Goal: Information Seeking & Learning: Learn about a topic

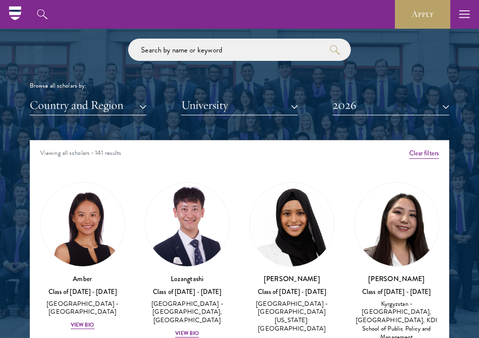
scroll to position [1174, 0]
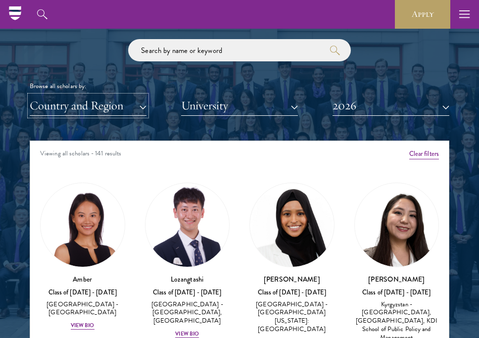
click at [83, 112] on button "Country and Region" at bounding box center [88, 106] width 117 height 20
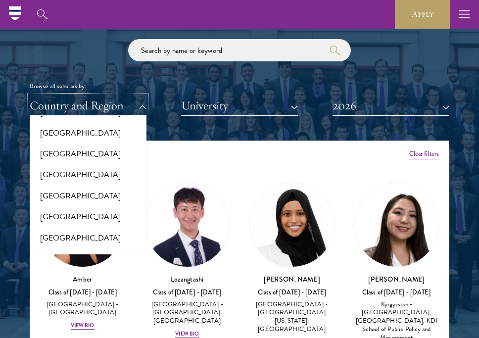
scroll to position [2077, 0]
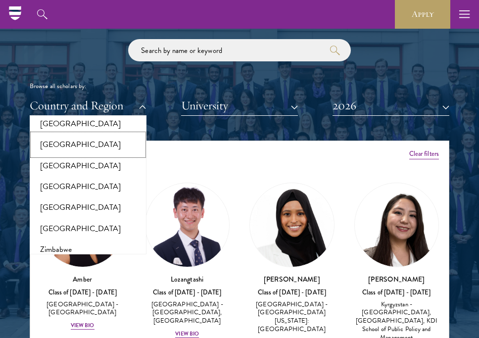
click at [102, 134] on button "[GEOGRAPHIC_DATA]" at bounding box center [88, 144] width 111 height 21
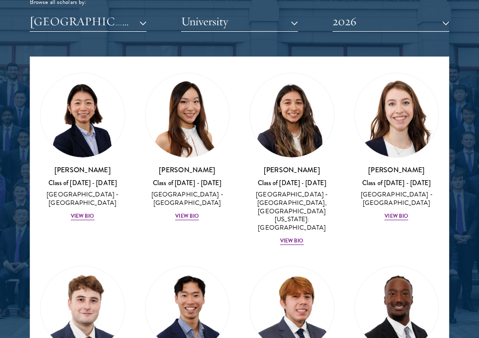
scroll to position [1368, 0]
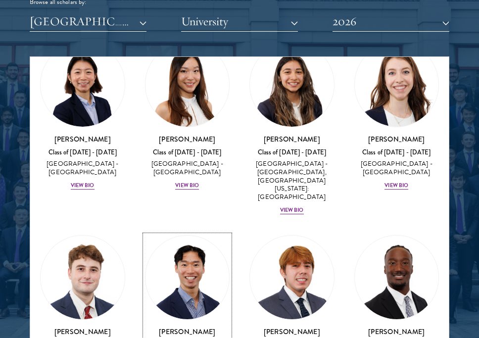
click at [195, 236] on img at bounding box center [188, 278] width 84 height 84
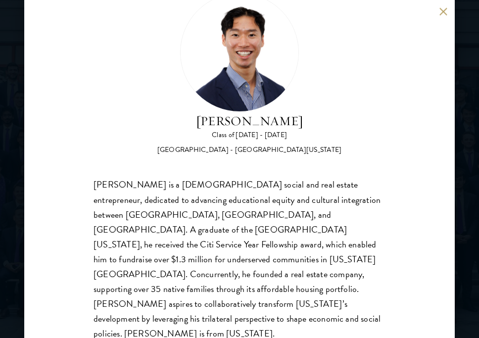
scroll to position [40, 0]
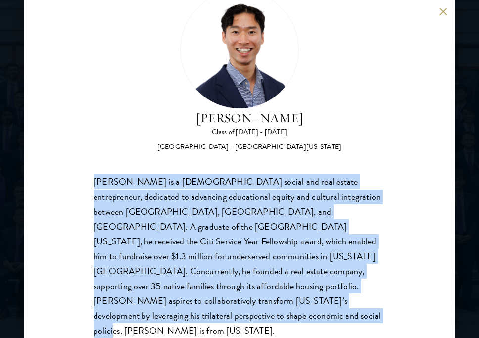
drag, startPoint x: 323, startPoint y: 302, endPoint x: 68, endPoint y: 184, distance: 280.5
click at [68, 185] on div "[PERSON_NAME] Class of [DATE] - [DATE] [GEOGRAPHIC_DATA] - [GEOGRAPHIC_DATA][US…" at bounding box center [239, 169] width 431 height 338
copy div "[PERSON_NAME] is a [DEMOGRAPHIC_DATA] social and real estate entrepreneur, dedi…"
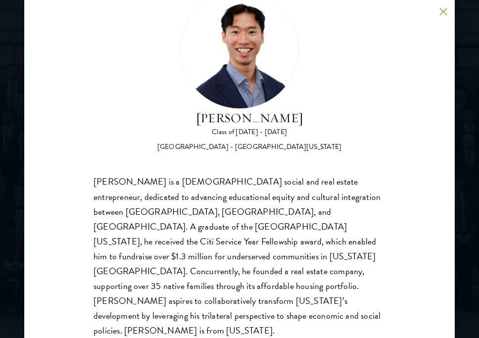
click at [16, 139] on div "[PERSON_NAME] Class of [DATE] - [DATE] [GEOGRAPHIC_DATA] - [GEOGRAPHIC_DATA][US…" at bounding box center [239, 169] width 479 height 338
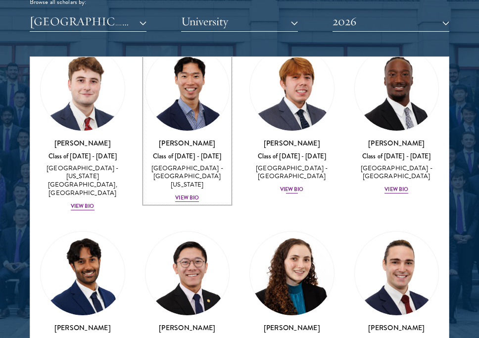
scroll to position [1559, 0]
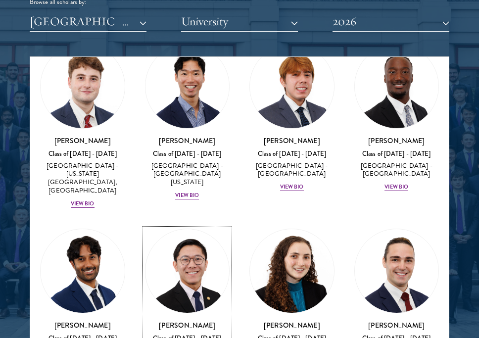
click at [195, 229] on img at bounding box center [188, 271] width 84 height 84
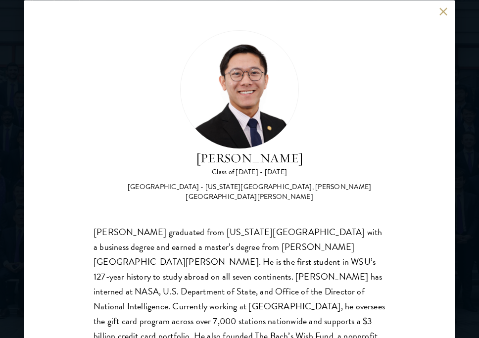
scroll to position [25, 0]
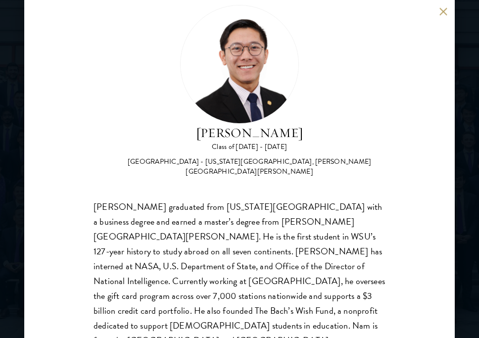
click at [474, 173] on div "[PERSON_NAME] Class of [DATE] - [DATE] [GEOGRAPHIC_DATA] - [US_STATE][GEOGRAPHI…" at bounding box center [239, 169] width 479 height 338
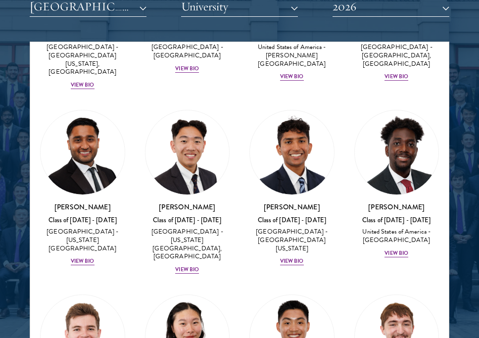
scroll to position [2039, 0]
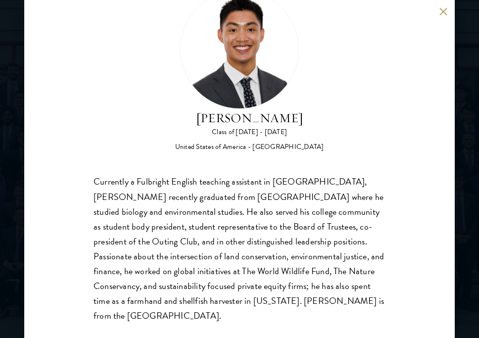
scroll to position [40, 0]
click at [471, 193] on div "[PERSON_NAME] Class of [DATE] - [DATE] [GEOGRAPHIC_DATA] - [GEOGRAPHIC_DATA] Cu…" at bounding box center [239, 169] width 479 height 338
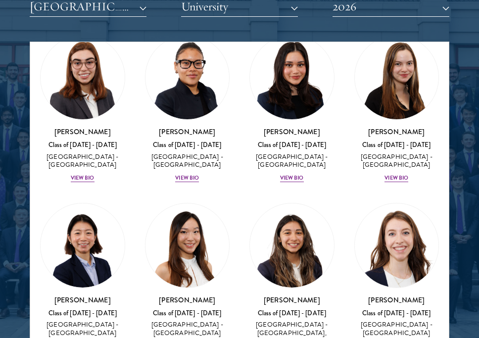
scroll to position [1188, 0]
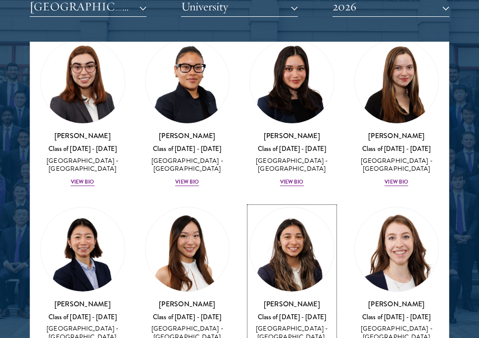
click at [295, 208] on img at bounding box center [292, 250] width 84 height 84
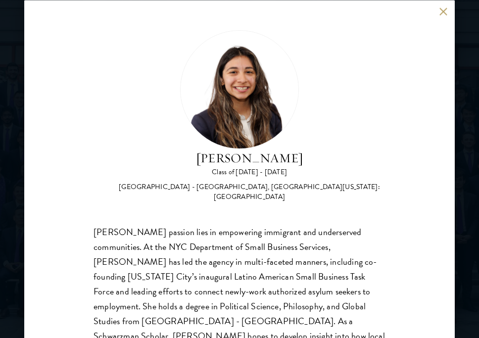
scroll to position [54, 0]
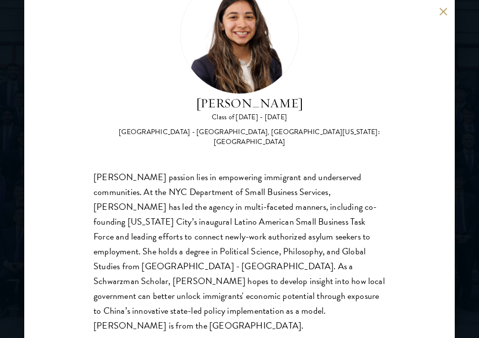
click at [466, 185] on div "[PERSON_NAME] Class of [DATE] - [DATE] [GEOGRAPHIC_DATA] - [GEOGRAPHIC_DATA], […" at bounding box center [239, 169] width 479 height 338
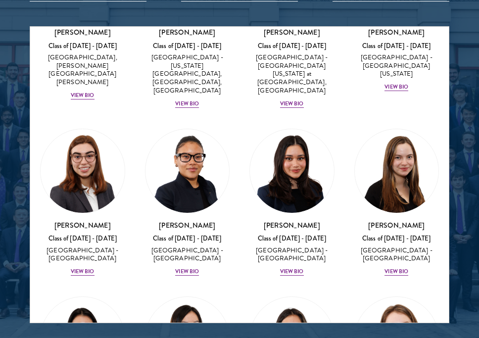
scroll to position [1166, 0]
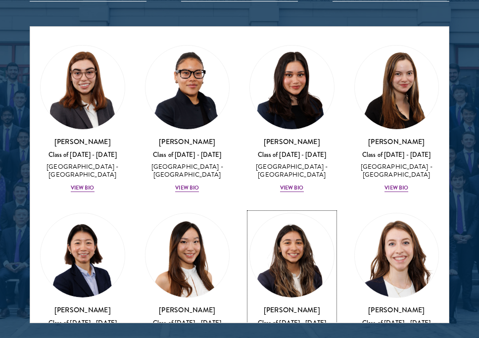
click at [255, 213] on img at bounding box center [292, 255] width 84 height 84
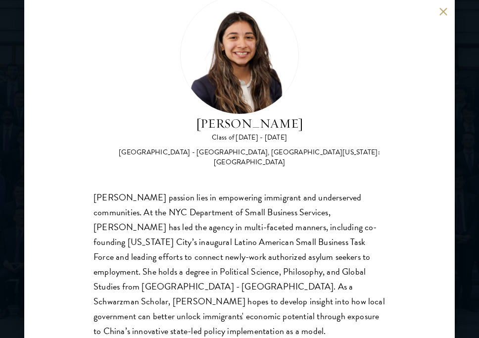
scroll to position [54, 0]
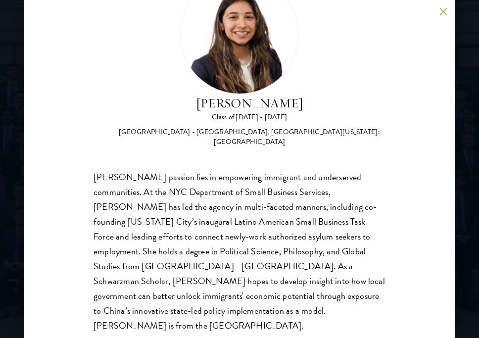
click at [471, 163] on div "[PERSON_NAME] Class of [DATE] - [DATE] [GEOGRAPHIC_DATA] - [GEOGRAPHIC_DATA], […" at bounding box center [239, 169] width 479 height 338
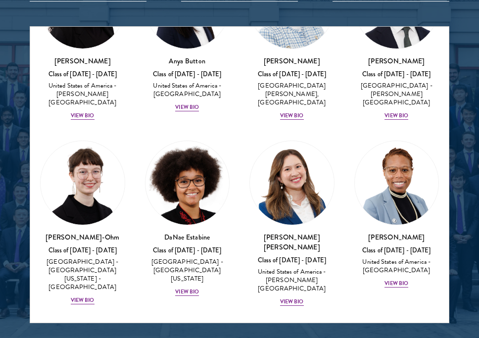
scroll to position [479, 0]
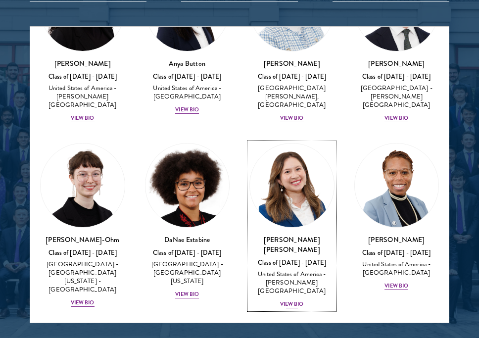
click at [319, 170] on img at bounding box center [292, 186] width 84 height 84
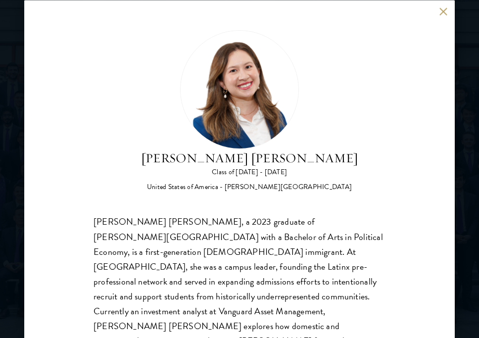
scroll to position [69, 0]
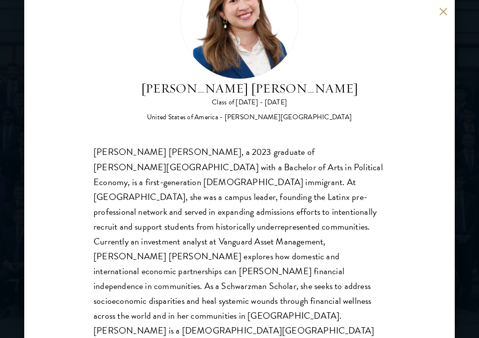
click at [473, 183] on div "[PERSON_NAME] [PERSON_NAME] Class of [DATE] - [DATE] [GEOGRAPHIC_DATA] - [PERSO…" at bounding box center [239, 169] width 479 height 338
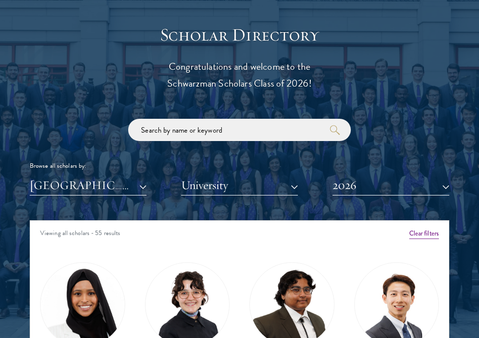
scroll to position [1181, 0]
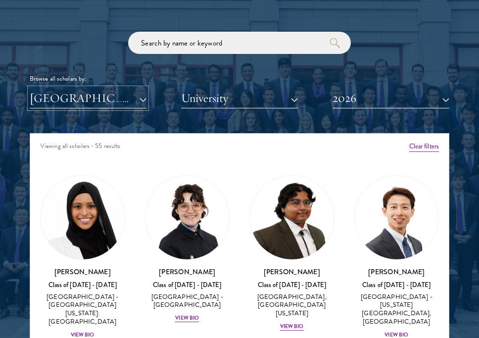
click at [110, 98] on button "[GEOGRAPHIC_DATA]" at bounding box center [88, 98] width 117 height 20
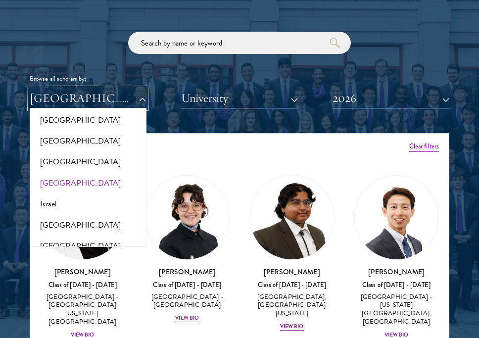
scroll to position [795, 0]
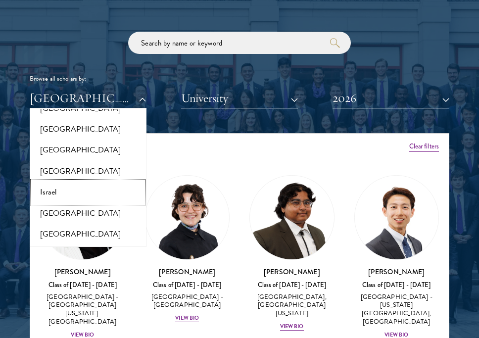
click at [71, 192] on button "Israel" at bounding box center [88, 192] width 111 height 21
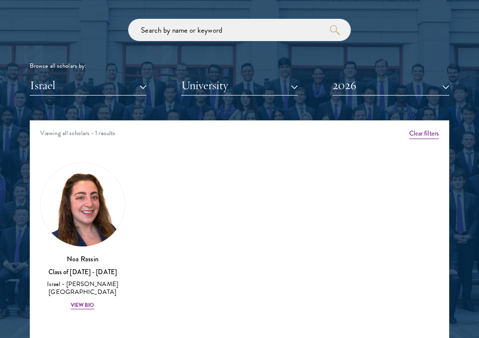
scroll to position [1195, 0]
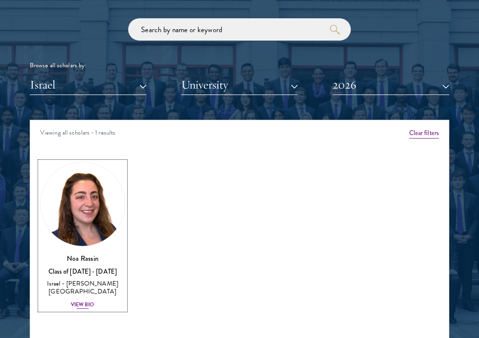
click at [95, 204] on img at bounding box center [83, 204] width 84 height 84
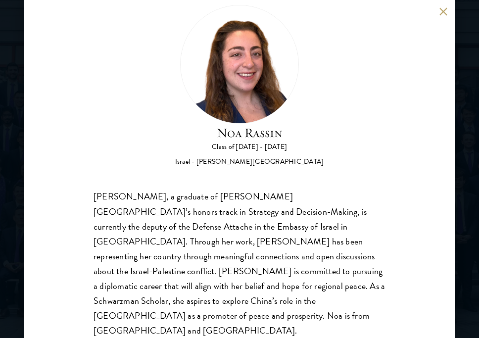
scroll to position [1218, 0]
click at [464, 245] on div "[PERSON_NAME] Class of [DATE] - [DATE] Israel - [PERSON_NAME][GEOGRAPHIC_DATA] …" at bounding box center [239, 169] width 479 height 338
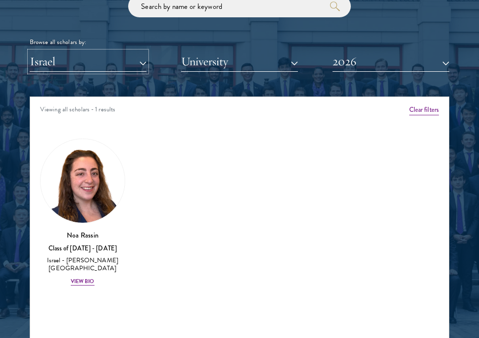
click at [136, 64] on button "Israel" at bounding box center [88, 62] width 117 height 20
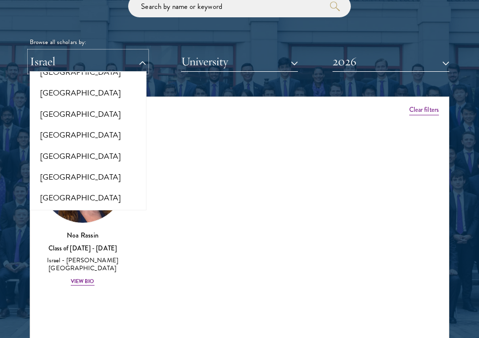
scroll to position [61, 0]
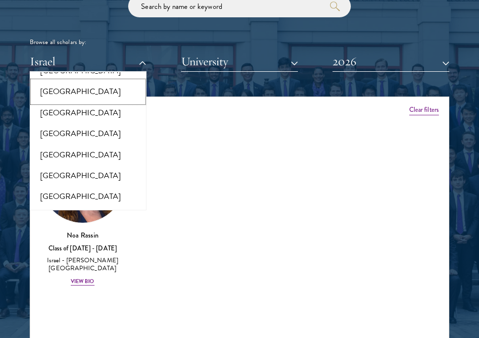
click at [98, 86] on button "[GEOGRAPHIC_DATA]" at bounding box center [88, 91] width 111 height 21
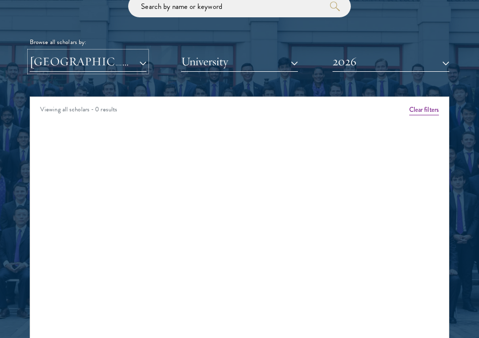
click at [113, 69] on button "[GEOGRAPHIC_DATA]" at bounding box center [88, 62] width 117 height 20
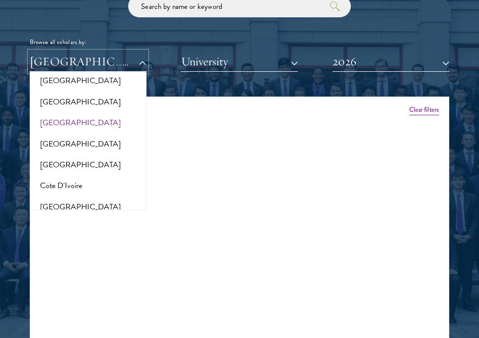
scroll to position [346, 0]
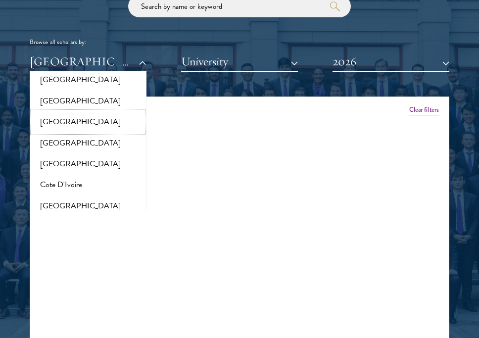
click at [82, 119] on button "[GEOGRAPHIC_DATA]" at bounding box center [88, 121] width 111 height 21
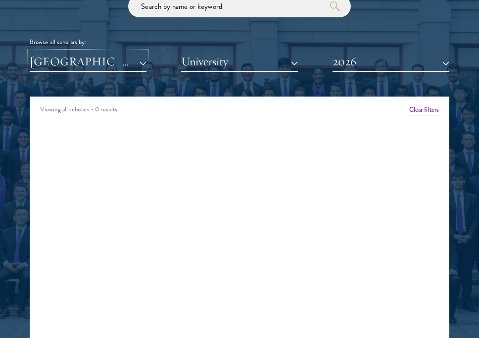
click at [123, 61] on button "[GEOGRAPHIC_DATA]" at bounding box center [88, 62] width 117 height 20
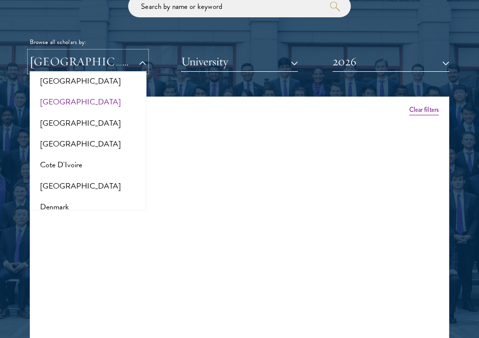
scroll to position [371, 0]
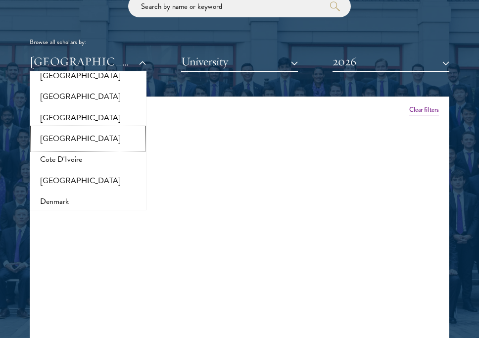
click at [87, 137] on button "[GEOGRAPHIC_DATA]" at bounding box center [88, 138] width 111 height 21
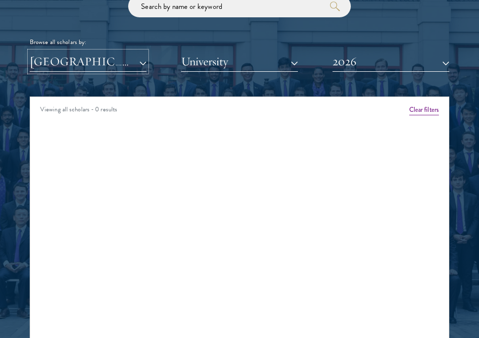
click at [118, 58] on button "[GEOGRAPHIC_DATA]" at bounding box center [88, 62] width 117 height 20
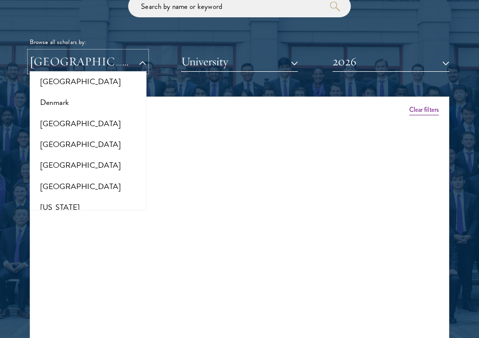
scroll to position [476, 0]
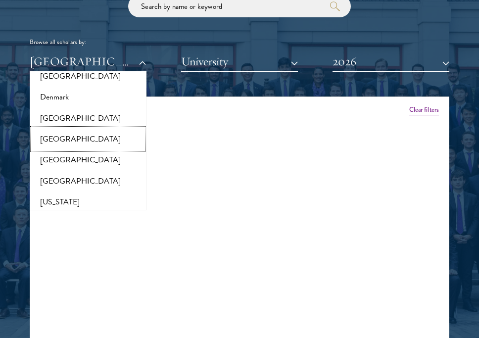
click at [99, 138] on button "[GEOGRAPHIC_DATA]" at bounding box center [88, 139] width 111 height 21
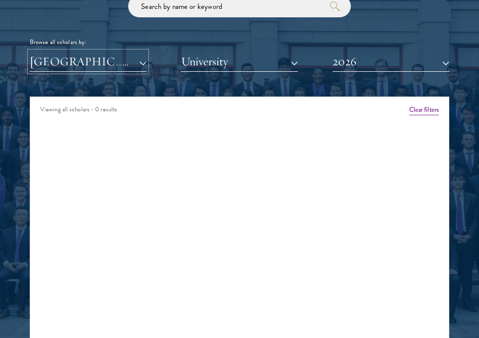
click at [127, 63] on button "[GEOGRAPHIC_DATA]" at bounding box center [88, 62] width 117 height 20
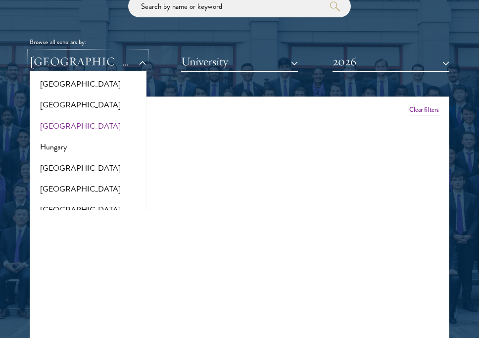
scroll to position [699, 0]
click at [87, 124] on button "[GEOGRAPHIC_DATA]" at bounding box center [88, 125] width 111 height 21
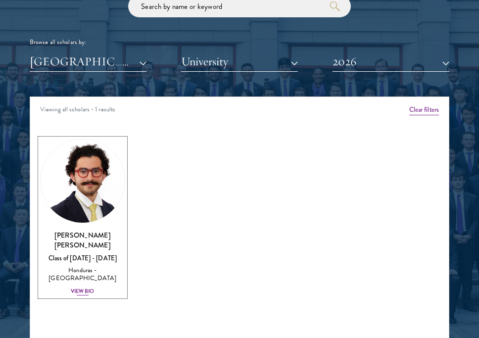
click at [84, 182] on img at bounding box center [83, 181] width 84 height 84
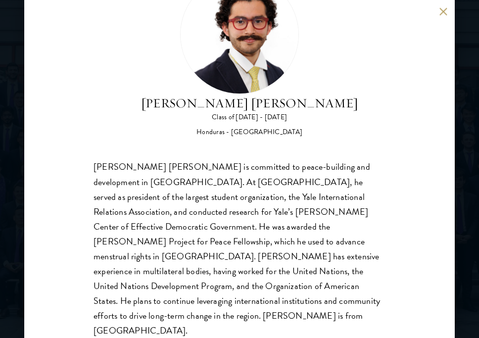
scroll to position [1282, 0]
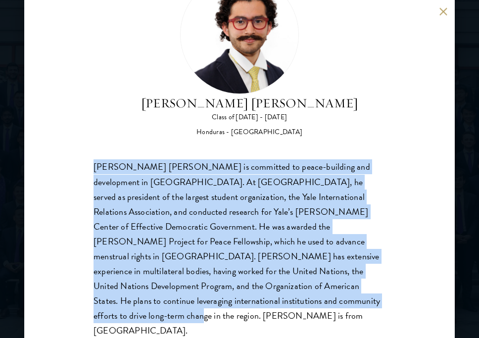
drag, startPoint x: 239, startPoint y: 301, endPoint x: 81, endPoint y: 173, distance: 203.2
click at [81, 173] on div "[PERSON_NAME] [PERSON_NAME] Class of [DATE] - [DATE] [GEOGRAPHIC_DATA] - [GEOGR…" at bounding box center [239, 169] width 431 height 338
copy div "[PERSON_NAME] [PERSON_NAME] is committed to peace-building and development in […"
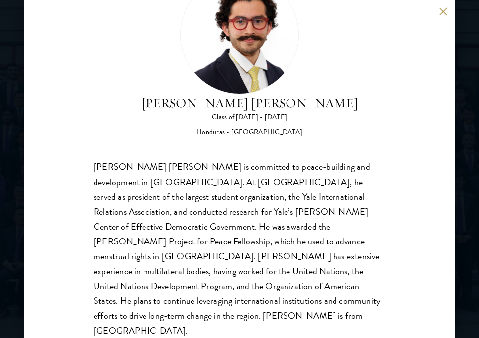
click at [464, 163] on div "[PERSON_NAME] [PERSON_NAME] Class of [DATE] - [DATE] [GEOGRAPHIC_DATA] - [GEOGR…" at bounding box center [239, 169] width 479 height 338
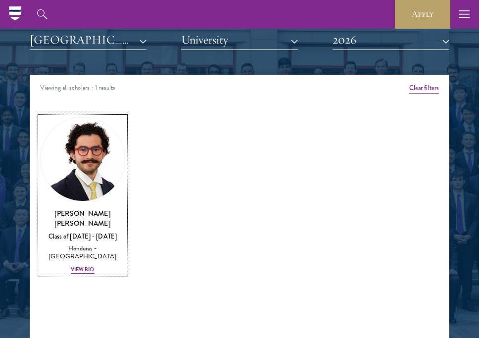
scroll to position [1240, 0]
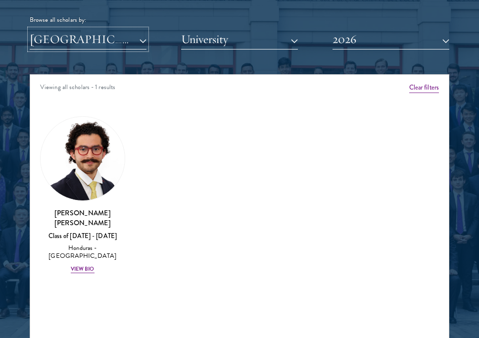
click at [132, 43] on button "[GEOGRAPHIC_DATA]" at bounding box center [88, 39] width 117 height 20
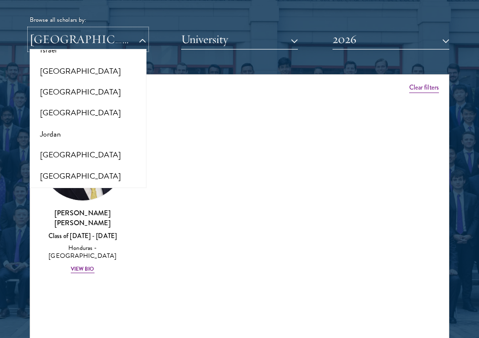
scroll to position [883, 0]
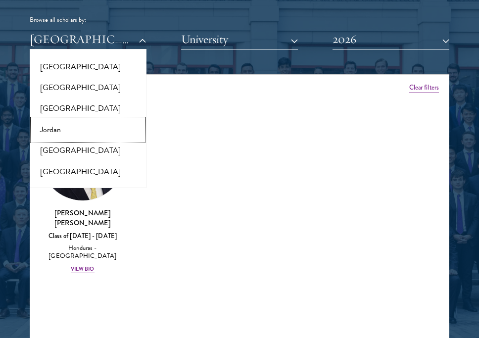
click at [116, 127] on button "Jordan" at bounding box center [88, 129] width 111 height 21
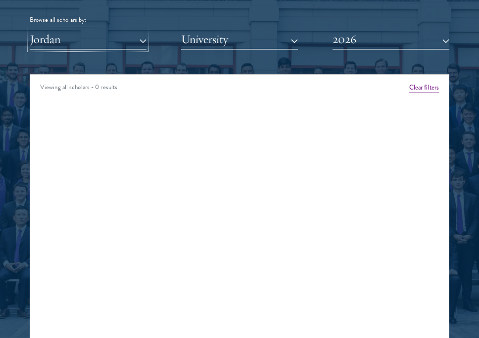
click at [140, 39] on button "Jordan" at bounding box center [88, 39] width 117 height 20
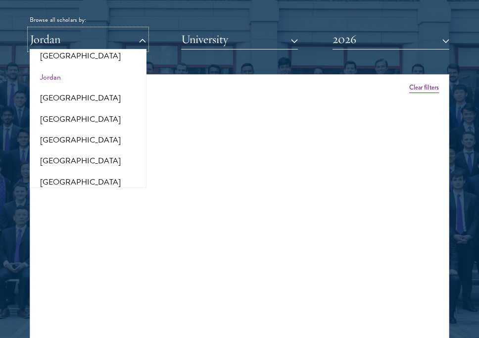
scroll to position [937, 0]
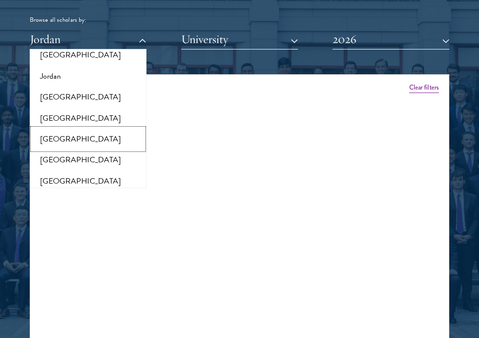
click at [107, 135] on button "[GEOGRAPHIC_DATA]" at bounding box center [88, 139] width 111 height 21
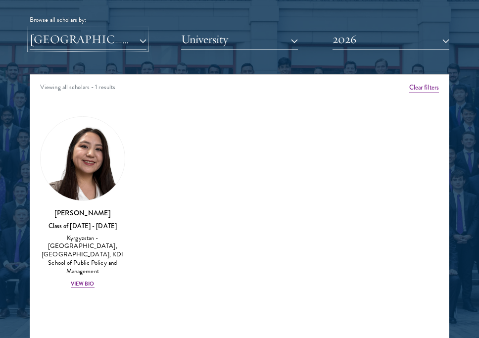
click at [137, 37] on button "[GEOGRAPHIC_DATA]" at bounding box center [88, 39] width 117 height 20
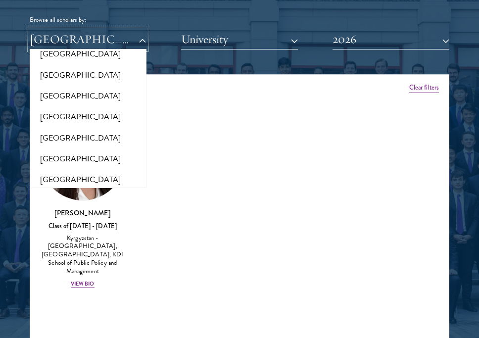
scroll to position [1090, 0]
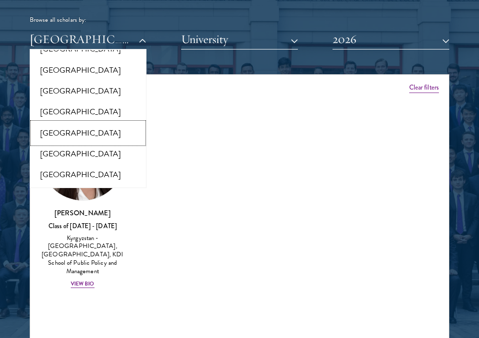
click at [97, 131] on button "[GEOGRAPHIC_DATA]" at bounding box center [88, 133] width 111 height 21
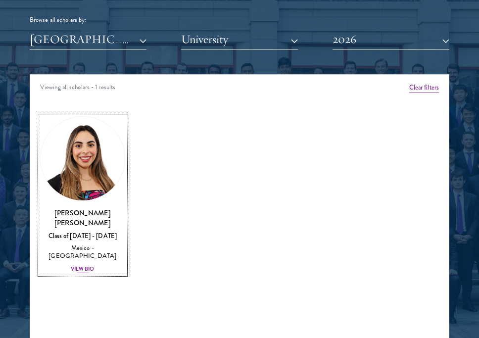
click at [91, 170] on img at bounding box center [83, 159] width 84 height 84
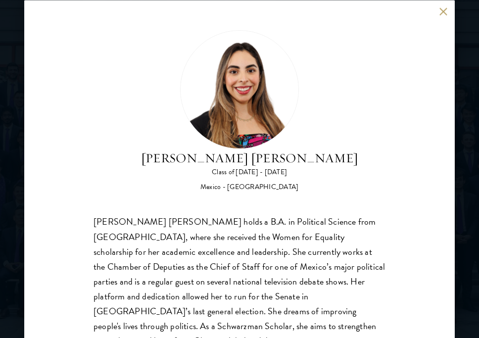
click at [465, 192] on div "[PERSON_NAME] [PERSON_NAME] Class of [DATE] - [DATE] [GEOGRAPHIC_DATA] - [GEOGR…" at bounding box center [239, 169] width 479 height 338
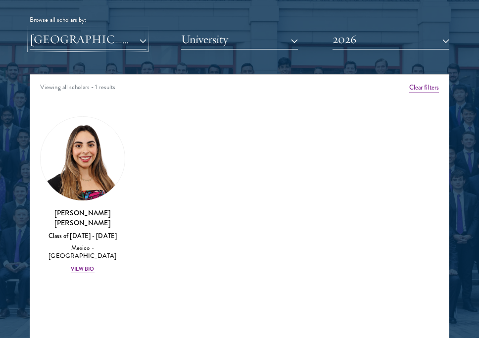
click at [108, 42] on button "[GEOGRAPHIC_DATA]" at bounding box center [88, 39] width 117 height 20
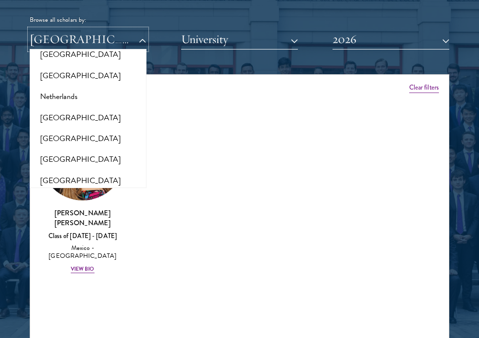
scroll to position [1307, 0]
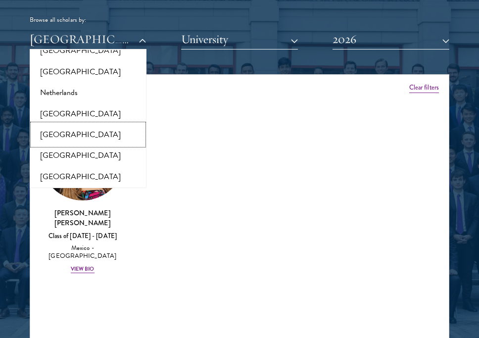
click at [98, 129] on button "[GEOGRAPHIC_DATA]" at bounding box center [88, 134] width 111 height 21
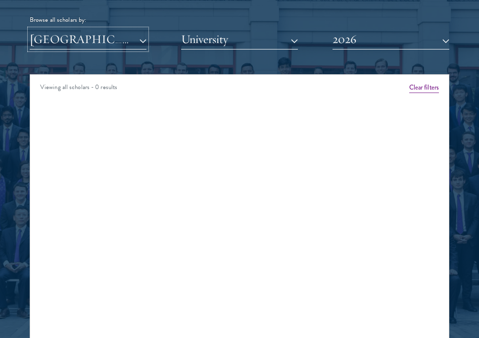
click at [121, 41] on button "[GEOGRAPHIC_DATA]" at bounding box center [88, 39] width 117 height 20
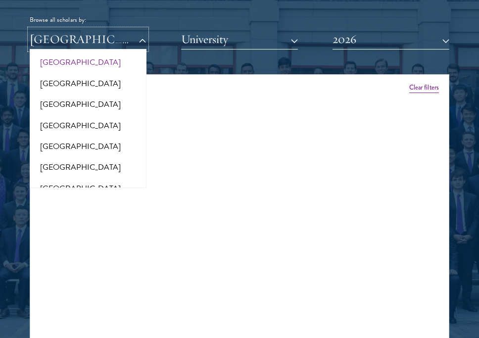
scroll to position [1405, 0]
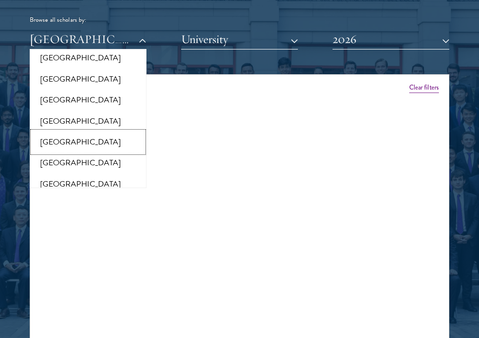
click at [102, 134] on button "[GEOGRAPHIC_DATA]" at bounding box center [88, 142] width 111 height 21
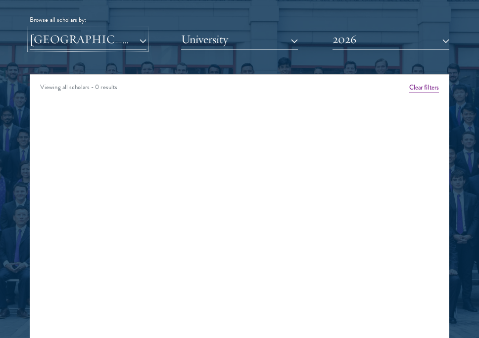
click at [123, 37] on button "[GEOGRAPHIC_DATA]" at bounding box center [88, 39] width 117 height 20
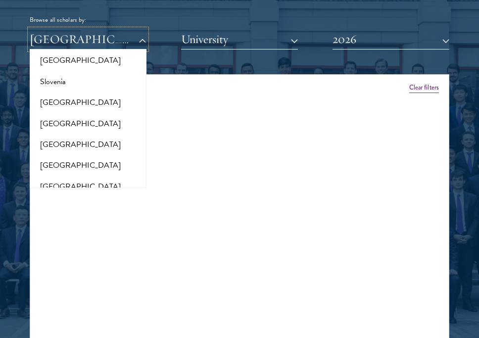
scroll to position [1684, 0]
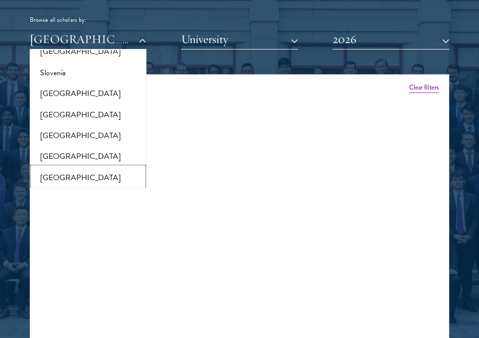
click at [88, 171] on button "[GEOGRAPHIC_DATA]" at bounding box center [88, 177] width 111 height 21
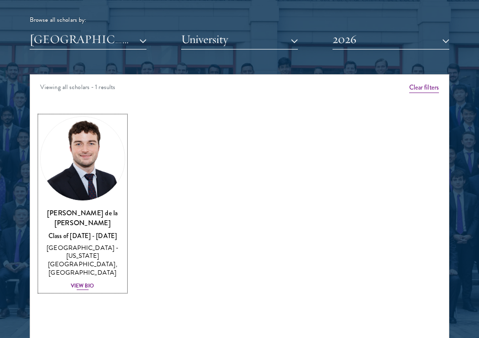
click at [87, 157] on img at bounding box center [83, 159] width 84 height 84
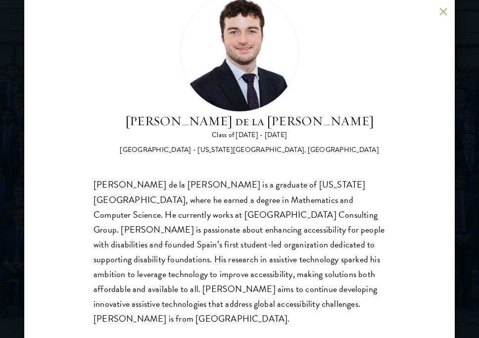
scroll to position [40, 0]
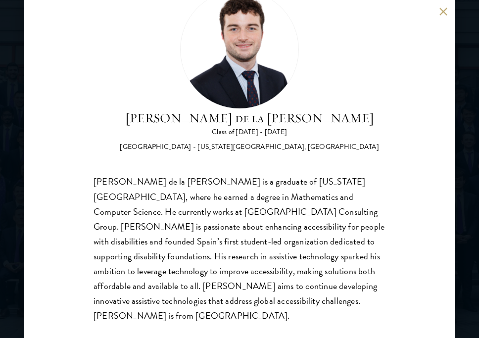
click at [472, 194] on div "[PERSON_NAME] de la [PERSON_NAME] Class of [DATE] - [DATE] [GEOGRAPHIC_DATA] - …" at bounding box center [239, 169] width 479 height 338
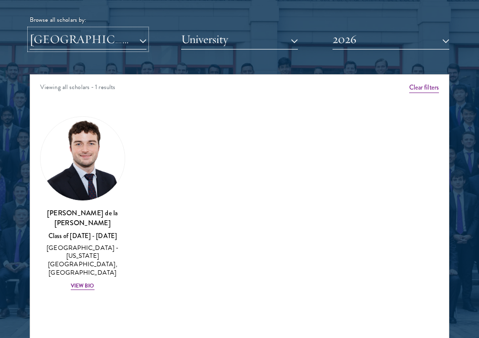
click at [120, 38] on button "[GEOGRAPHIC_DATA]" at bounding box center [88, 39] width 117 height 20
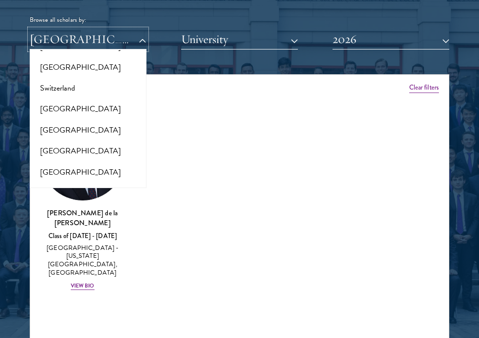
scroll to position [1862, 0]
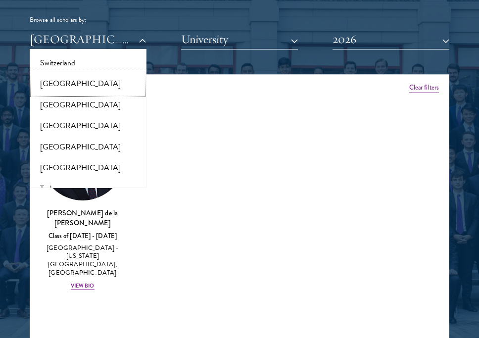
click at [76, 73] on button "[GEOGRAPHIC_DATA]" at bounding box center [88, 83] width 111 height 21
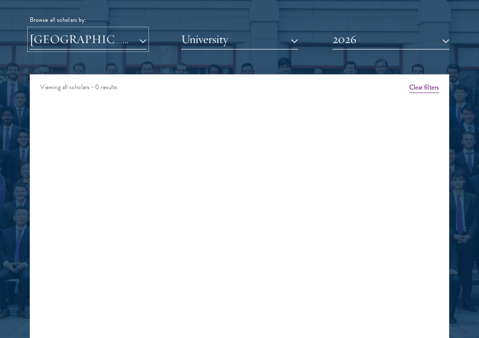
click at [129, 38] on button "[GEOGRAPHIC_DATA]" at bounding box center [88, 39] width 117 height 20
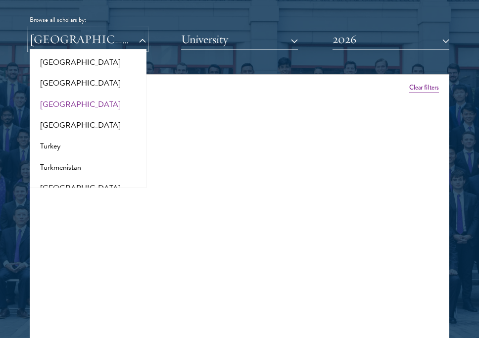
scroll to position [1914, 0]
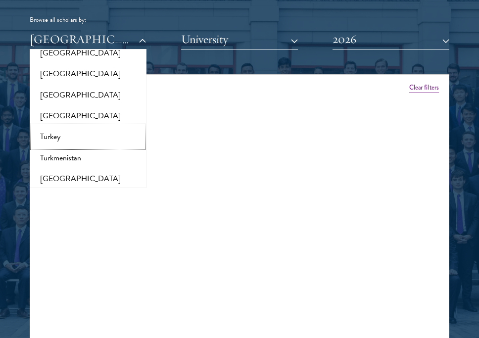
click at [94, 130] on button "Turkey" at bounding box center [88, 136] width 111 height 21
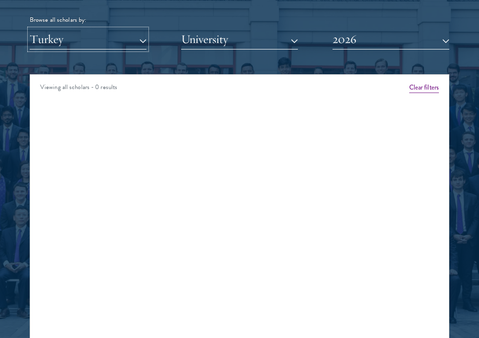
click at [137, 37] on button "Turkey" at bounding box center [88, 39] width 117 height 20
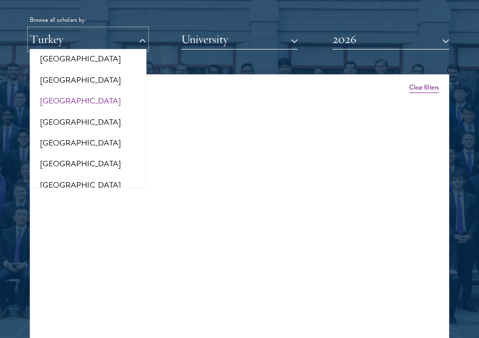
scroll to position [2063, 0]
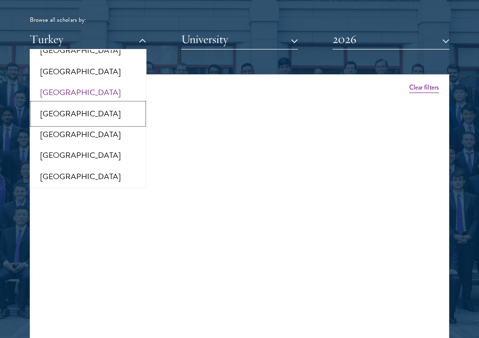
click at [94, 104] on button "[GEOGRAPHIC_DATA]" at bounding box center [88, 114] width 111 height 21
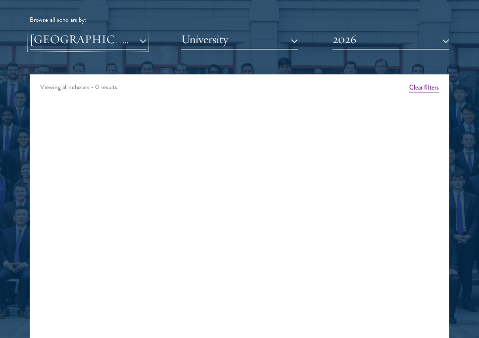
click at [105, 44] on button "[GEOGRAPHIC_DATA]" at bounding box center [88, 39] width 117 height 20
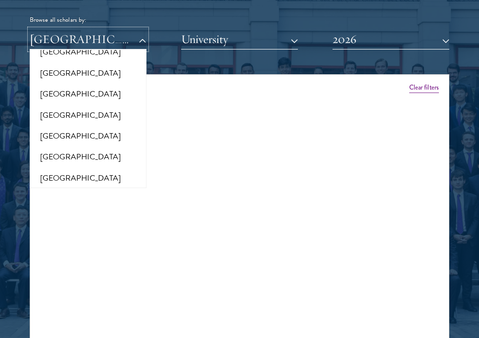
scroll to position [1048, 0]
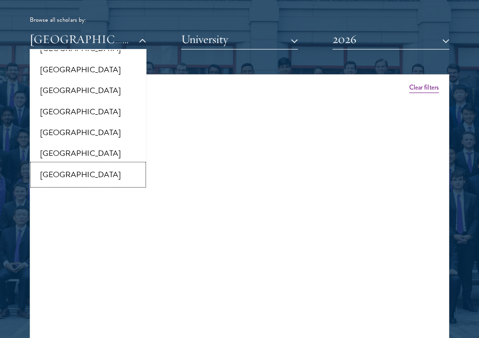
click at [84, 174] on button "[GEOGRAPHIC_DATA]" at bounding box center [88, 174] width 111 height 21
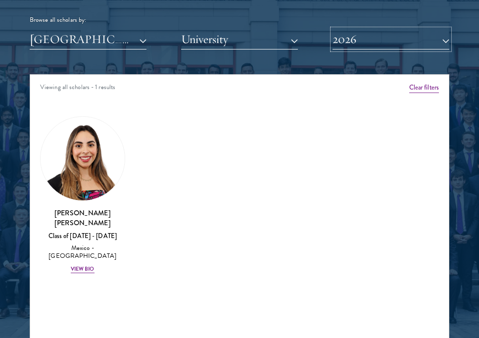
click at [373, 43] on button "2026" at bounding box center [391, 39] width 117 height 20
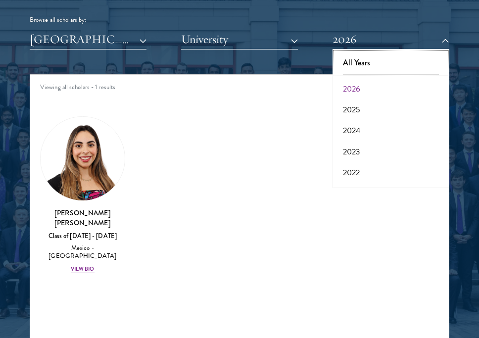
click at [373, 63] on button "All Years" at bounding box center [391, 63] width 111 height 21
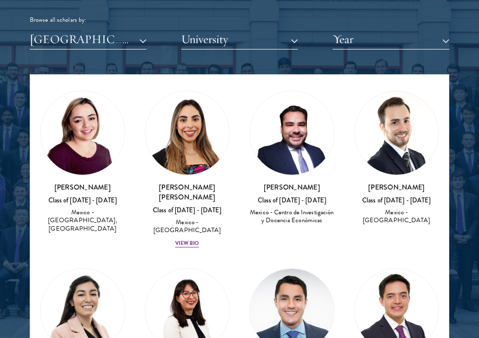
scroll to position [33, 0]
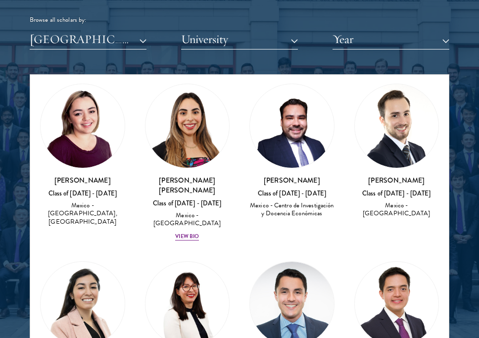
click at [97, 145] on img at bounding box center [83, 126] width 84 height 84
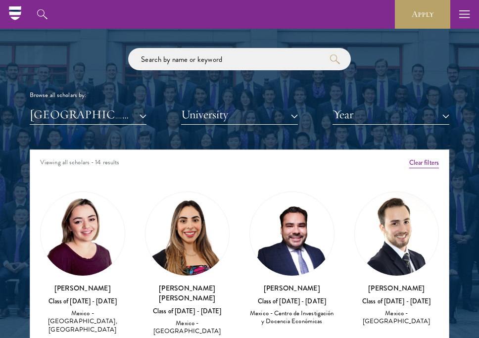
scroll to position [1164, 0]
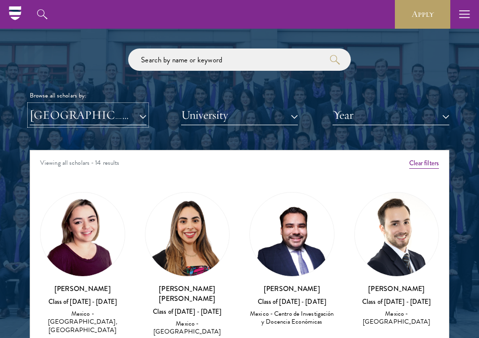
click at [118, 123] on button "[GEOGRAPHIC_DATA]" at bounding box center [88, 115] width 117 height 20
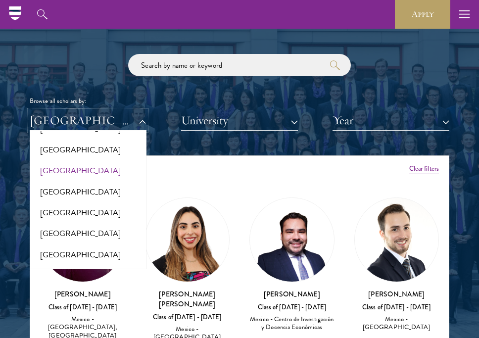
scroll to position [2077, 0]
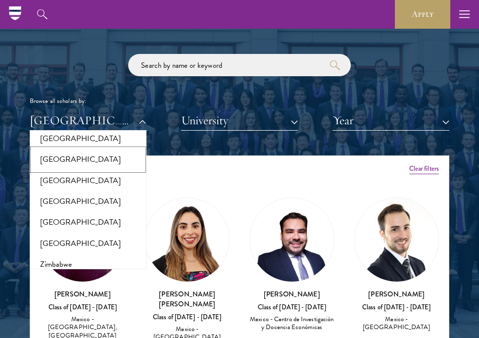
click at [97, 151] on button "[GEOGRAPHIC_DATA]" at bounding box center [88, 159] width 111 height 21
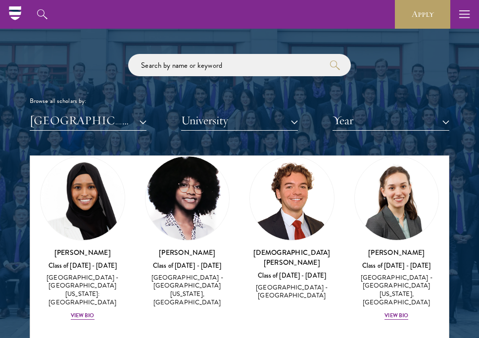
scroll to position [42, 0]
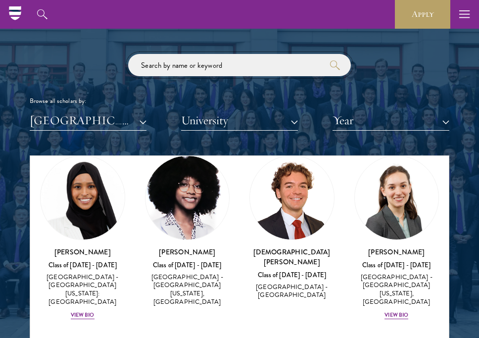
click at [206, 70] on input "search" at bounding box center [239, 65] width 223 height 22
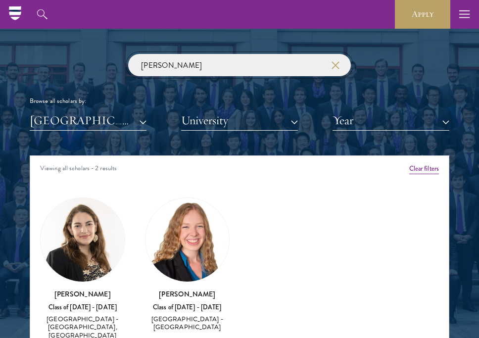
type input "[PERSON_NAME]"
click at [206, 245] on img at bounding box center [188, 240] width 84 height 84
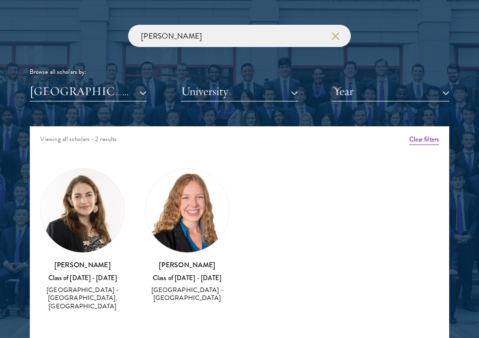
scroll to position [1199, 0]
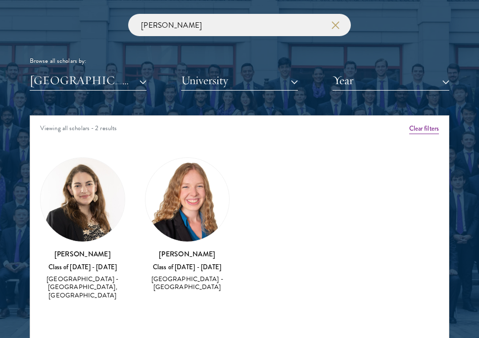
click at [203, 257] on h3 "[PERSON_NAME]" at bounding box center [187, 254] width 85 height 10
copy div "[PERSON_NAME]"
click at [285, 198] on div "Amber Class of [DATE] - [DATE] [GEOGRAPHIC_DATA] - [GEOGRAPHIC_DATA] View Bio C…" at bounding box center [239, 232] width 419 height 177
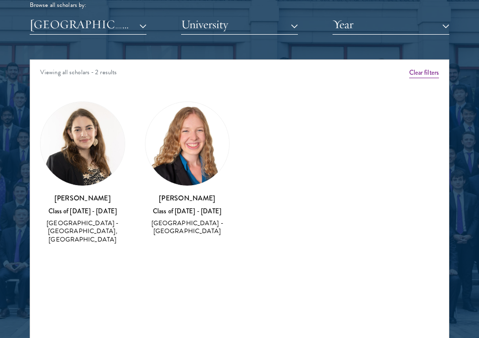
scroll to position [1257, 0]
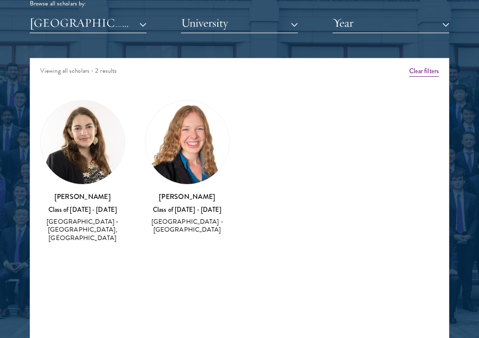
click at [90, 136] on img at bounding box center [83, 143] width 84 height 84
click at [180, 159] on img at bounding box center [188, 143] width 84 height 84
click at [425, 71] on button "Clear filters" at bounding box center [425, 71] width 30 height 11
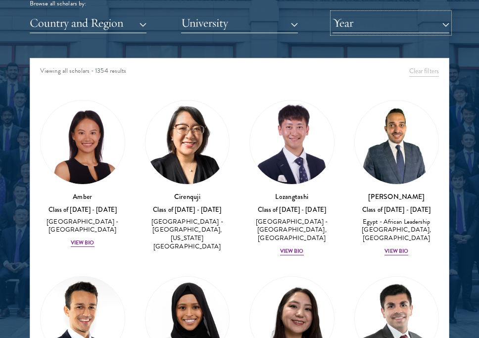
click at [368, 28] on button "Year" at bounding box center [391, 23] width 117 height 20
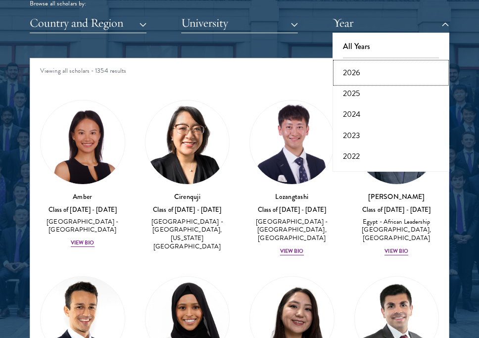
click at [375, 73] on button "2026" at bounding box center [391, 72] width 111 height 21
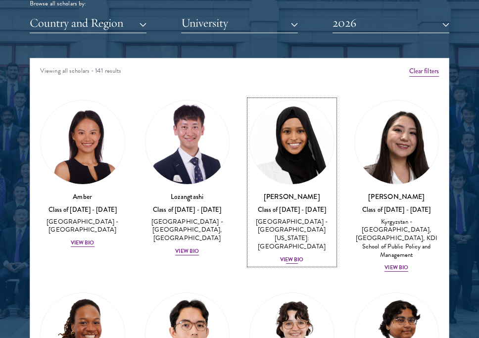
click at [307, 145] on img at bounding box center [292, 143] width 84 height 84
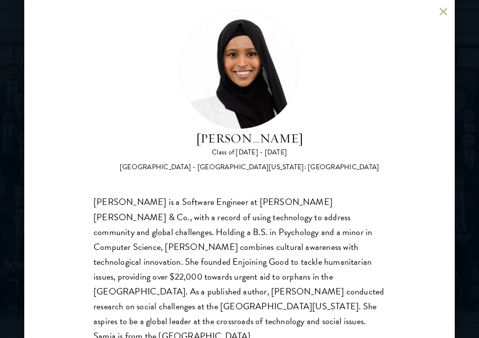
scroll to position [25, 0]
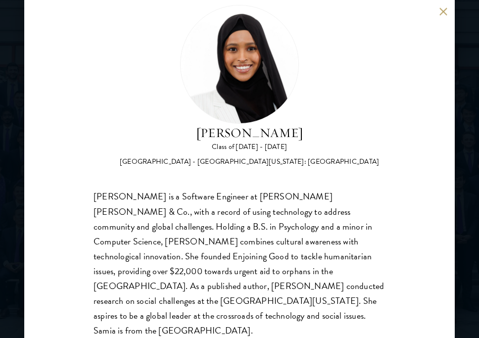
click at [472, 186] on div "[PERSON_NAME] Class of [DATE] - [DATE] [GEOGRAPHIC_DATA] - [GEOGRAPHIC_DATA][US…" at bounding box center [239, 169] width 479 height 338
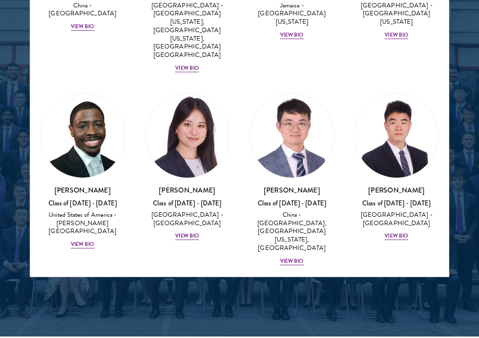
scroll to position [1337, 0]
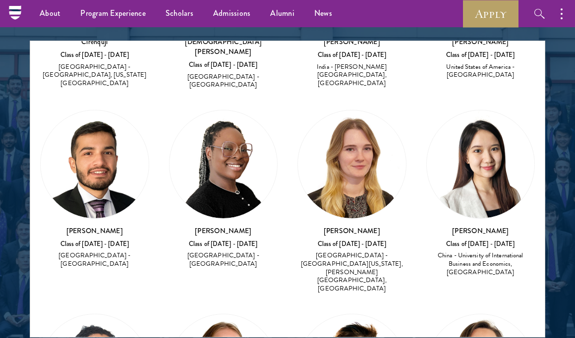
scroll to position [185, 0]
